Goal: Information Seeking & Learning: Find specific fact

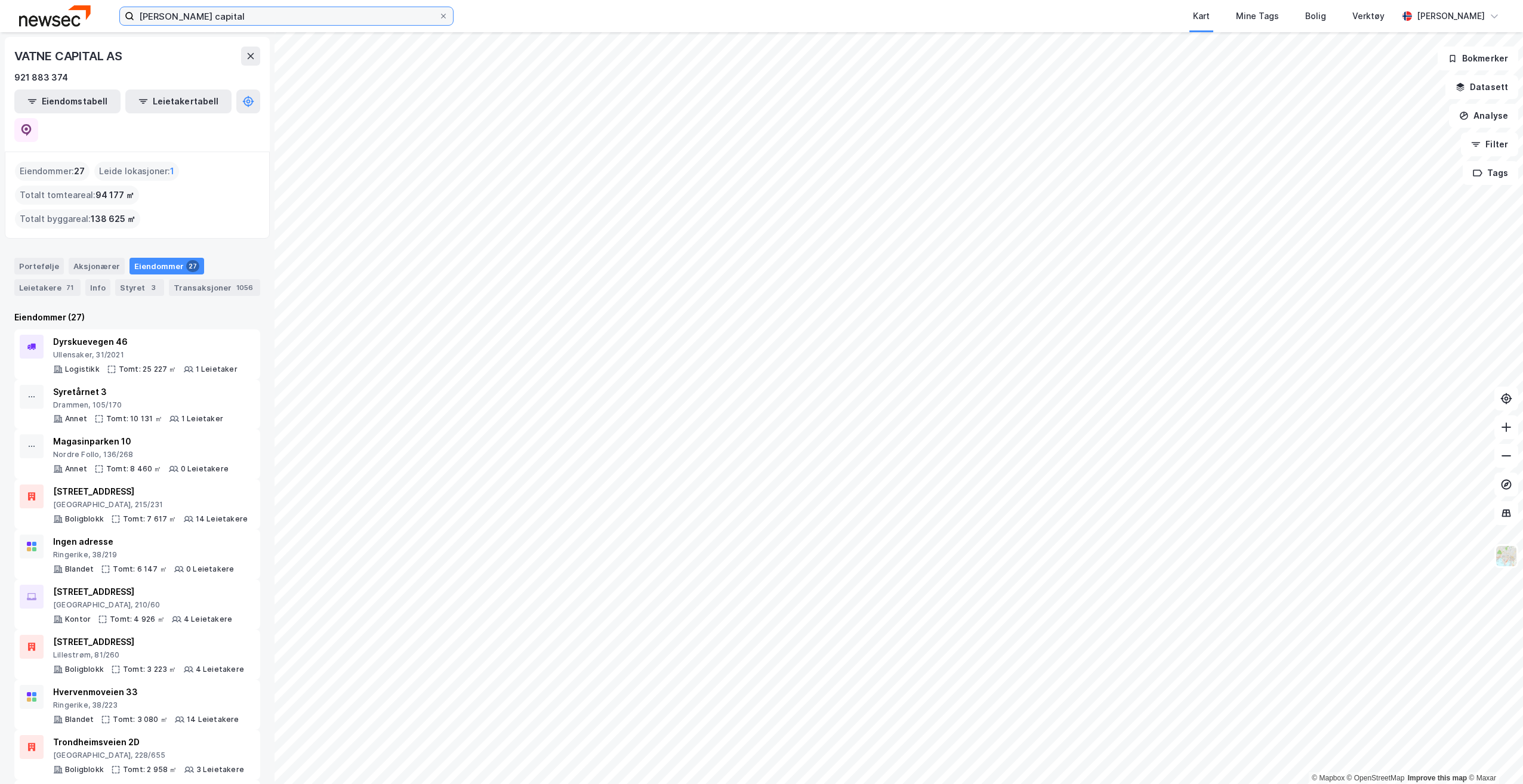
click at [317, 15] on input "[PERSON_NAME] capital" at bounding box center [286, 16] width 304 height 18
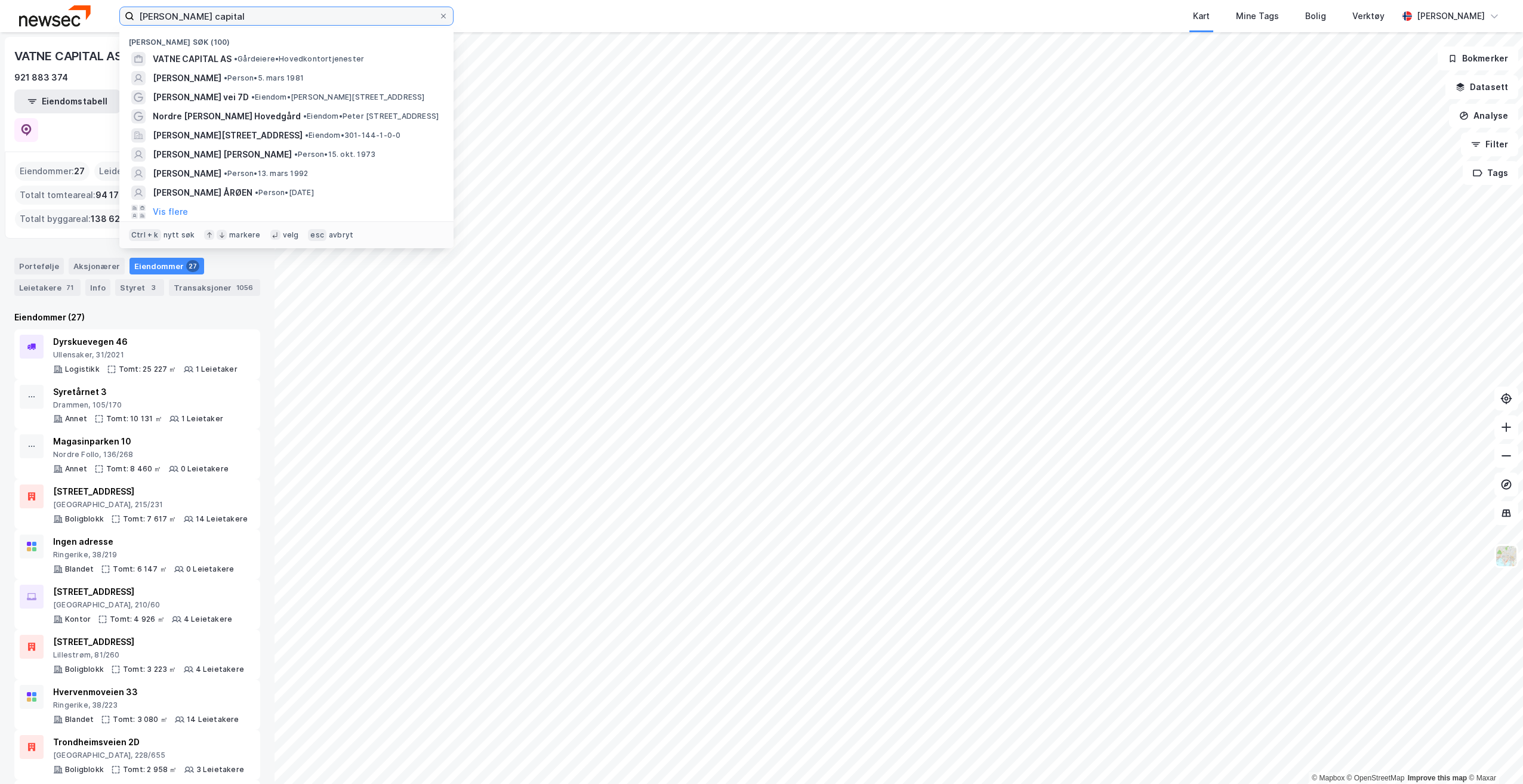
click at [317, 15] on input "[PERSON_NAME] capital" at bounding box center [286, 16] width 304 height 18
type input "scandic solli"
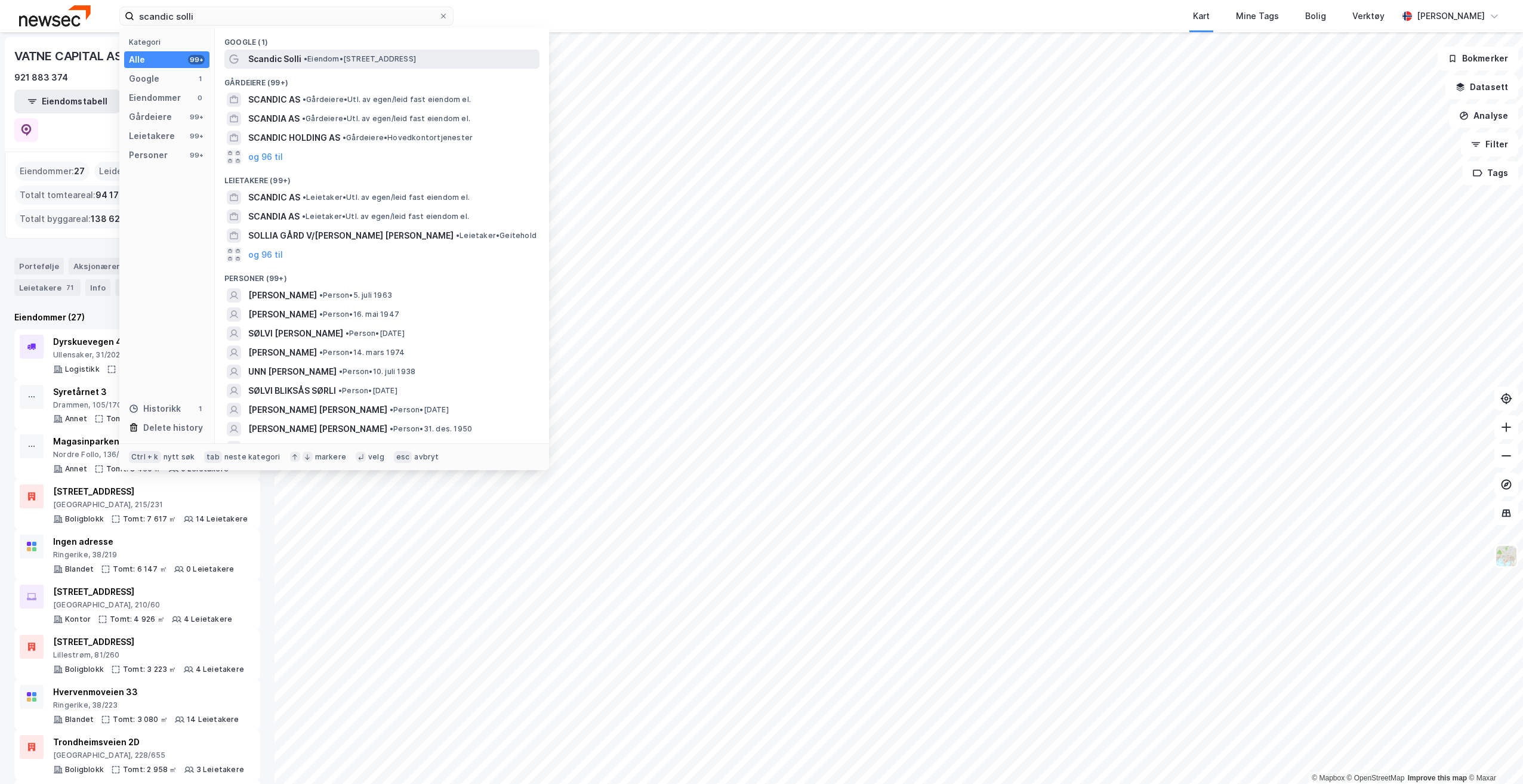
click at [318, 53] on div "Scandic Solli • Eiendom • [STREET_ADDRESS]" at bounding box center [393, 60] width 289 height 15
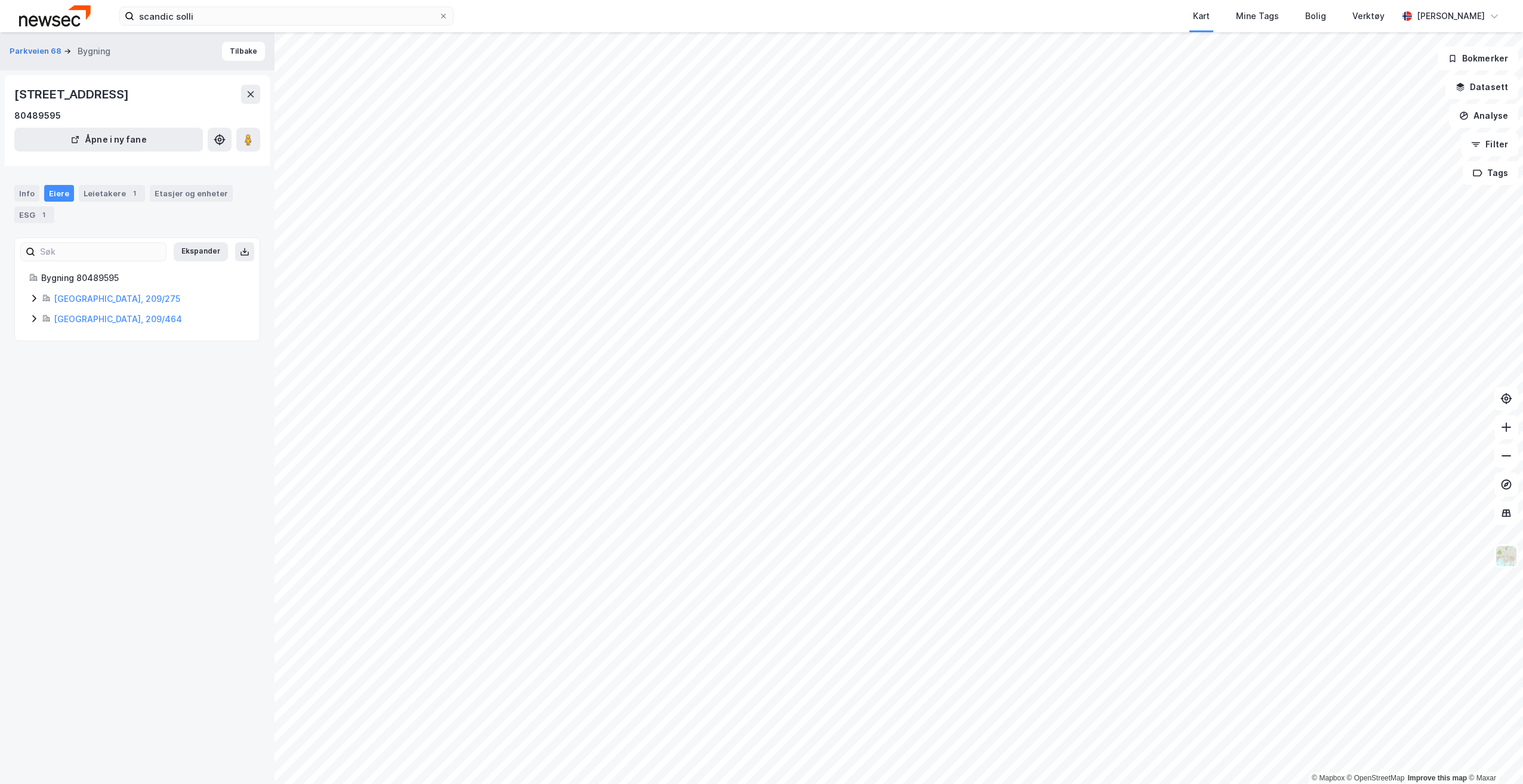
click at [37, 295] on icon at bounding box center [33, 298] width 9 height 9
click at [36, 380] on icon at bounding box center [33, 379] width 9 height 9
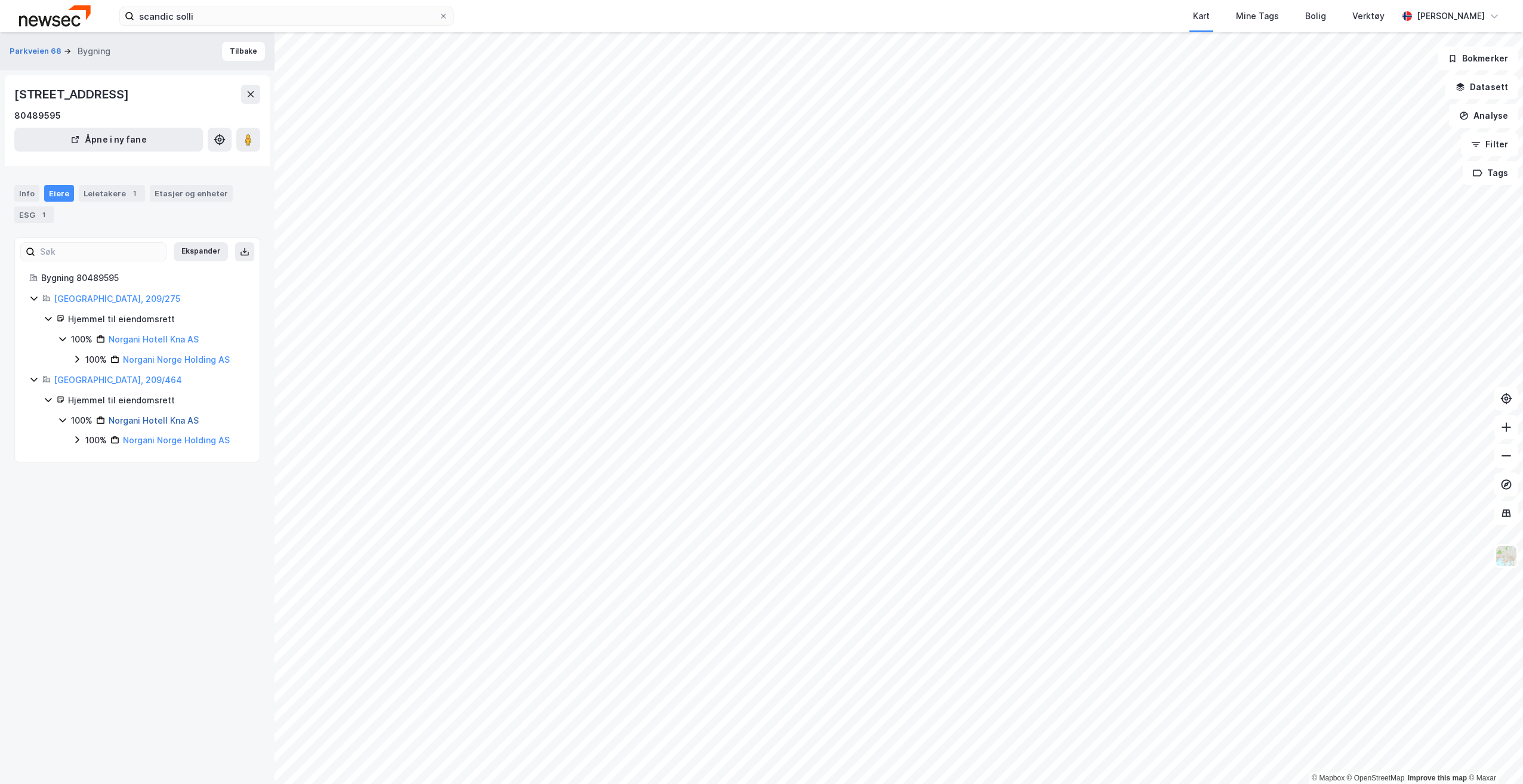
click at [150, 423] on link "Norgani Hotell Kna AS" at bounding box center [154, 420] width 90 height 10
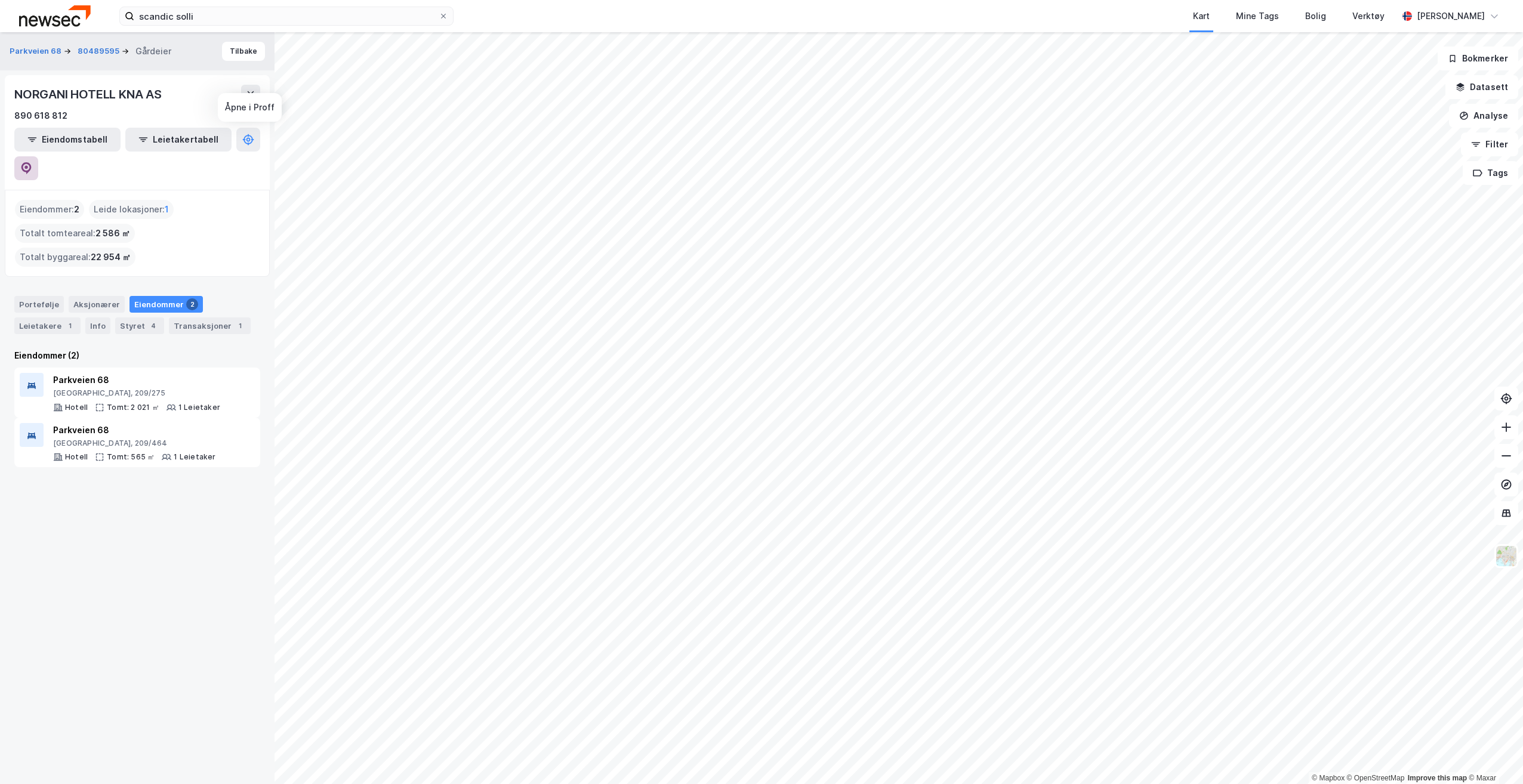
click at [38, 156] on button at bounding box center [26, 168] width 24 height 24
